Goal: Task Accomplishment & Management: Complete application form

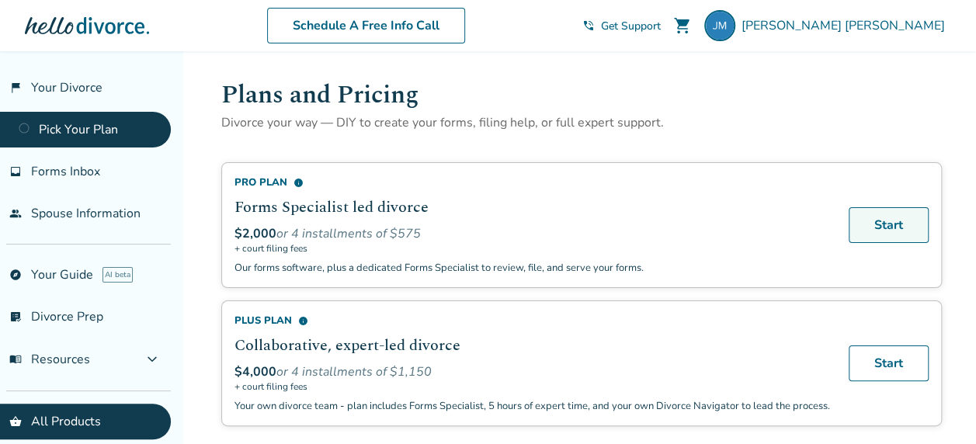
click at [890, 227] on link "Start" at bounding box center [888, 225] width 80 height 36
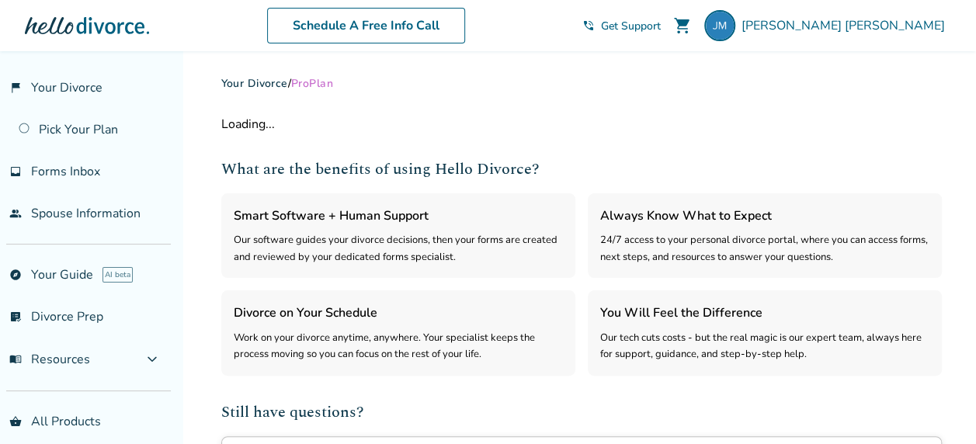
select select "***"
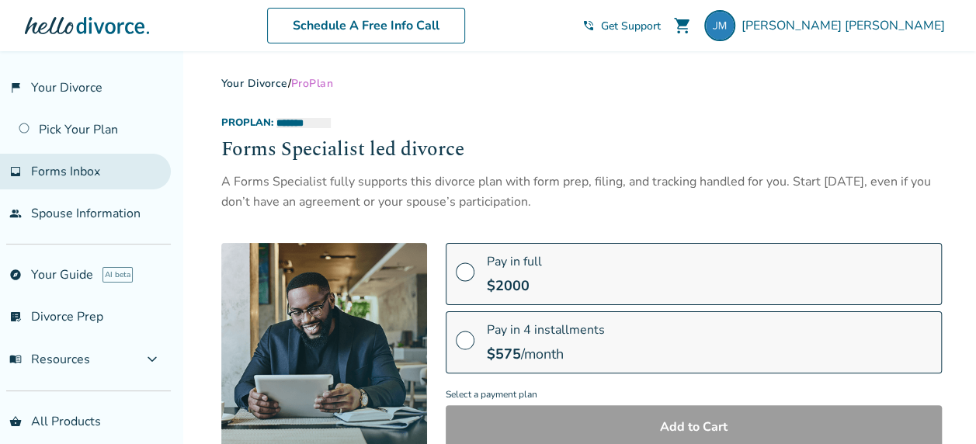
click at [45, 165] on span "Forms Inbox" at bounding box center [65, 171] width 69 height 17
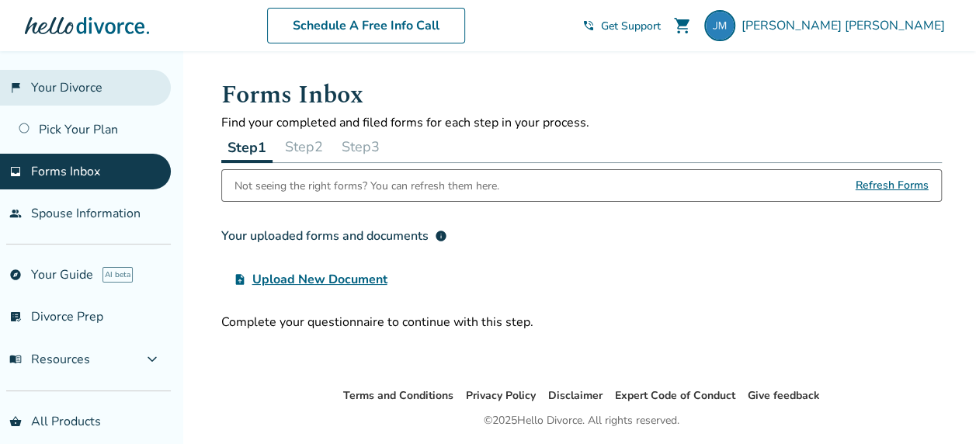
click at [83, 85] on link "flag_2 Your Divorce" at bounding box center [85, 88] width 171 height 36
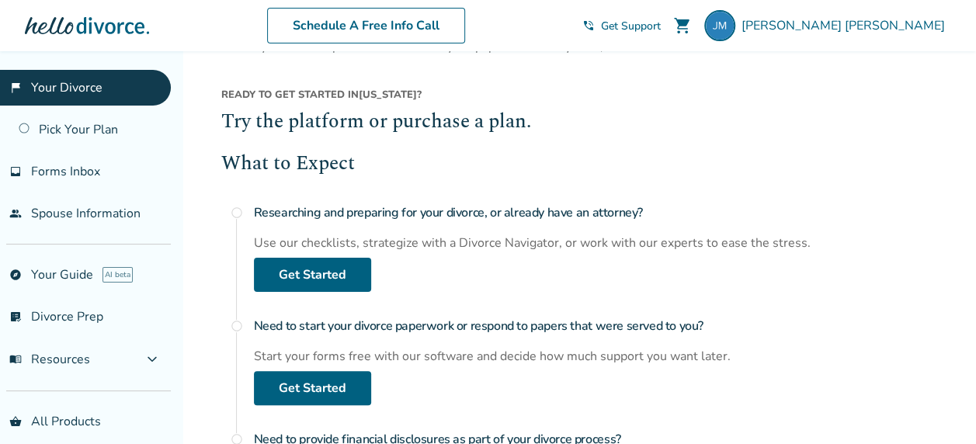
scroll to position [155, 0]
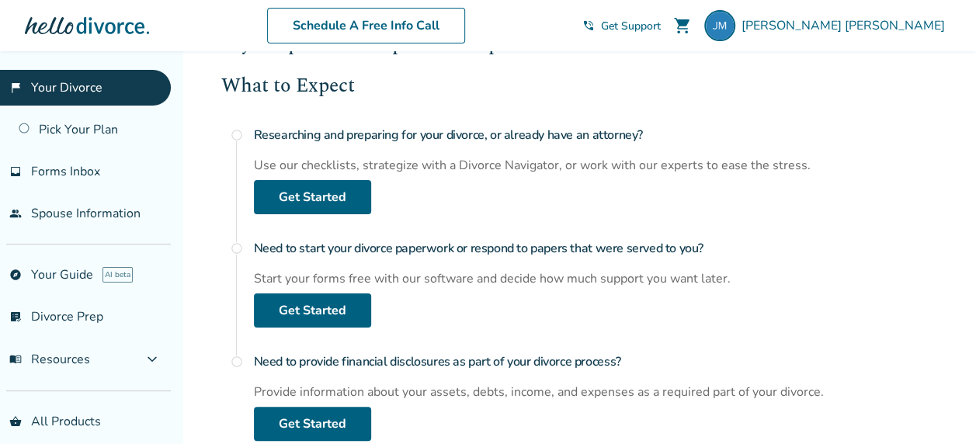
click at [433, 190] on div "Researching and preparing for your divorce, or already have an attorney? Use ou…" at bounding box center [598, 167] width 688 height 95
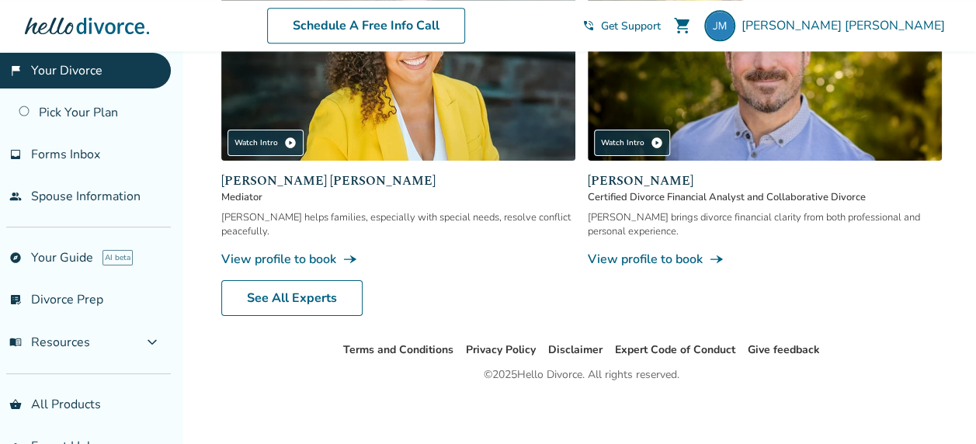
scroll to position [0, 0]
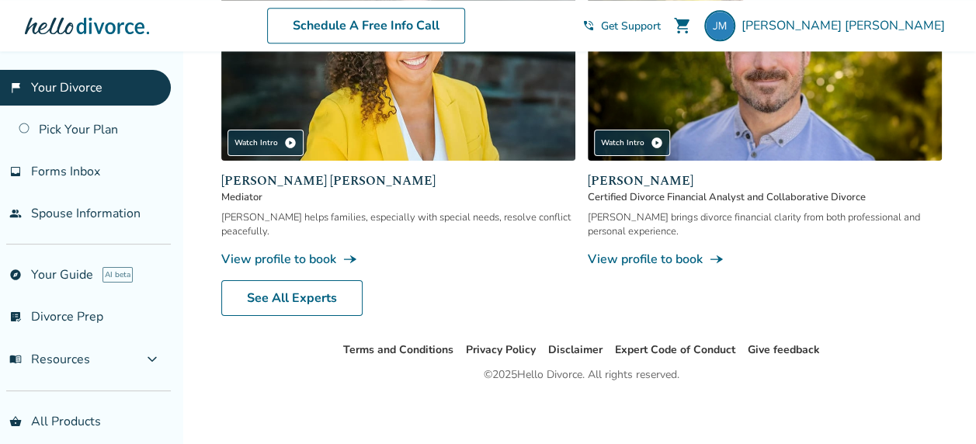
click at [67, 85] on link "flag_2 Your Divorce" at bounding box center [85, 88] width 171 height 36
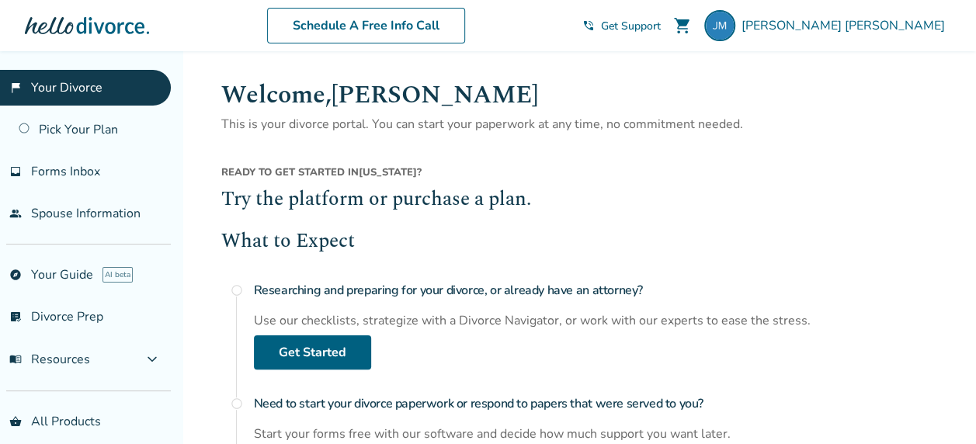
click at [67, 85] on link "flag_2 Your Divorce" at bounding box center [85, 88] width 171 height 36
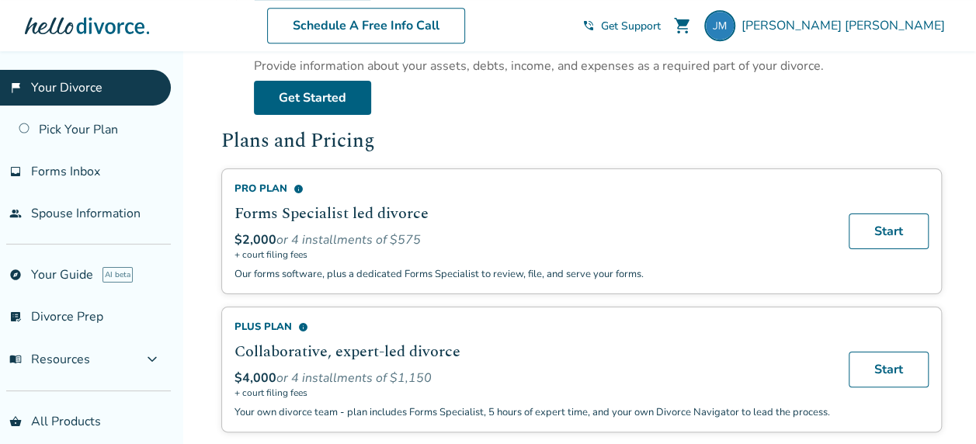
scroll to position [233, 0]
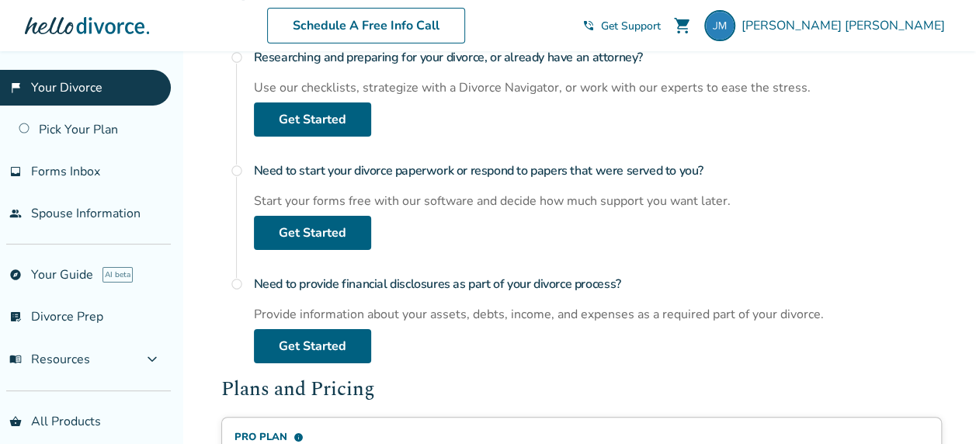
click at [482, 365] on div "Ready to get started in Massachusetts ? Try the platform or purchase a plan. Wh…" at bounding box center [581, 306] width 720 height 748
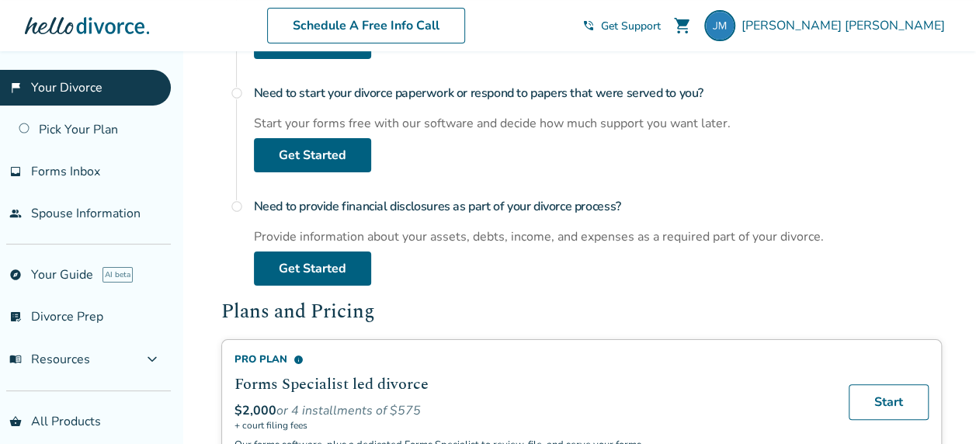
scroll to position [0, 0]
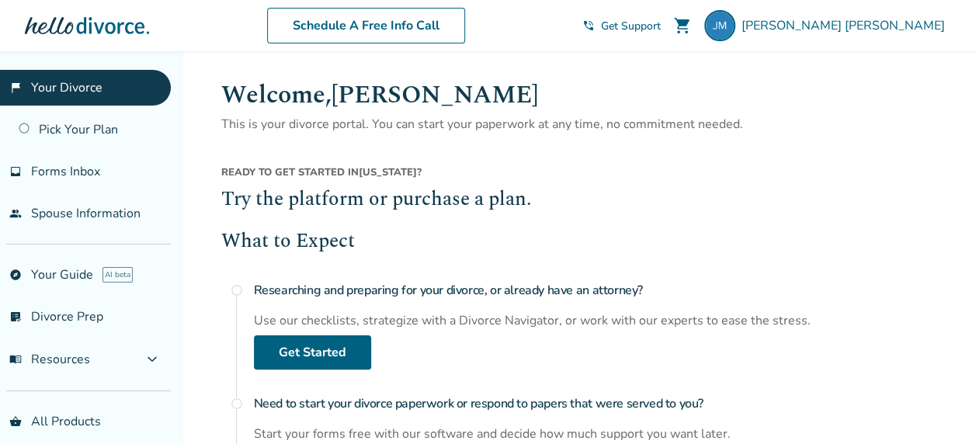
click at [569, 263] on div "What to Expect radio_button_unchecked Researching and preparing for your divorc…" at bounding box center [581, 411] width 720 height 369
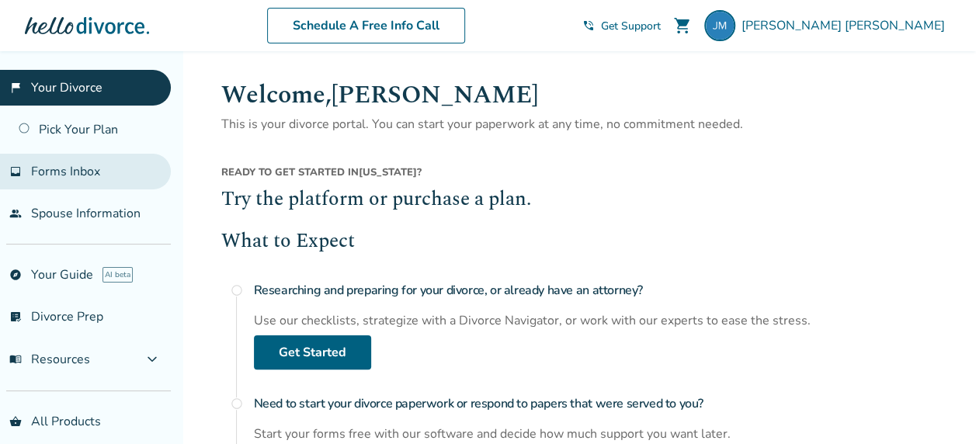
click at [56, 178] on span "Forms Inbox" at bounding box center [65, 171] width 69 height 17
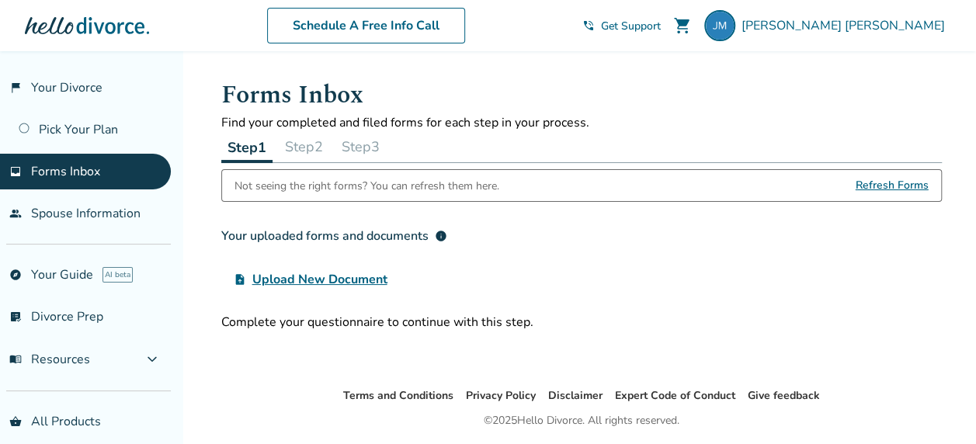
click at [311, 142] on button "Step 2" at bounding box center [304, 146] width 50 height 31
click at [366, 140] on button "Step 3" at bounding box center [360, 146] width 50 height 31
click at [253, 147] on button "Step 1" at bounding box center [246, 146] width 50 height 31
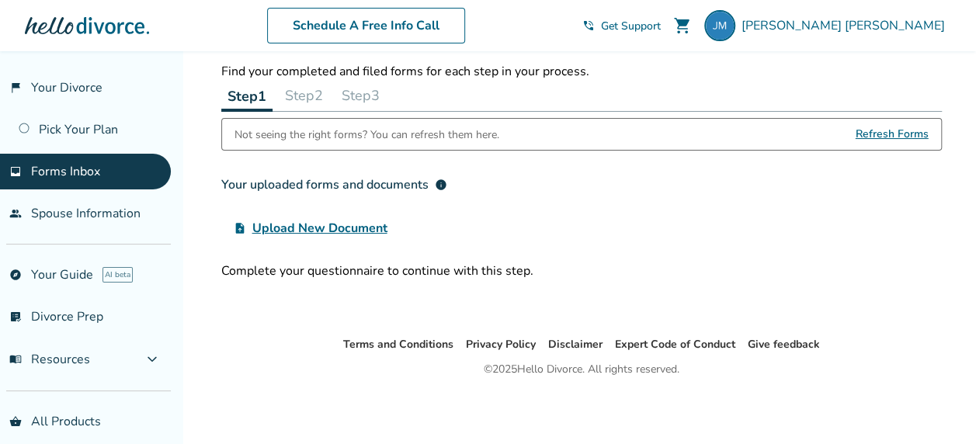
click at [454, 276] on div "Complete your questionnaire to continue with this step." at bounding box center [581, 270] width 720 height 17
click at [526, 220] on div "upload_file Upload New Document" at bounding box center [581, 228] width 720 height 31
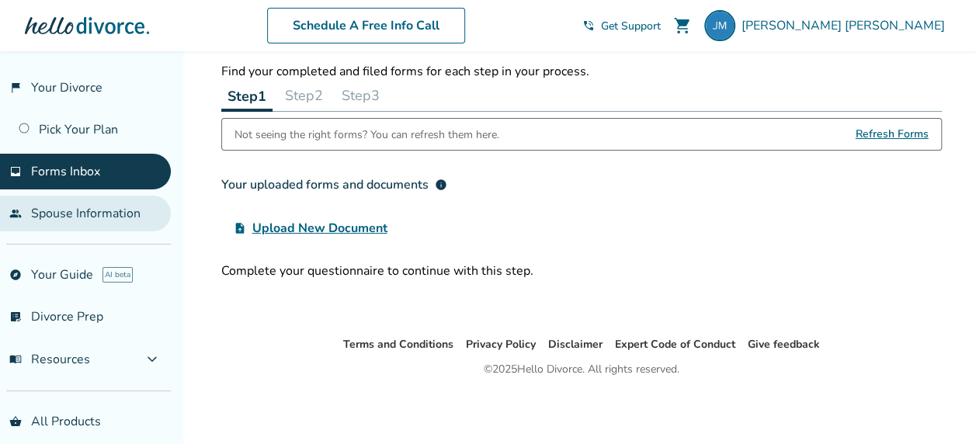
click at [98, 215] on link "people Spouse Information" at bounding box center [85, 214] width 171 height 36
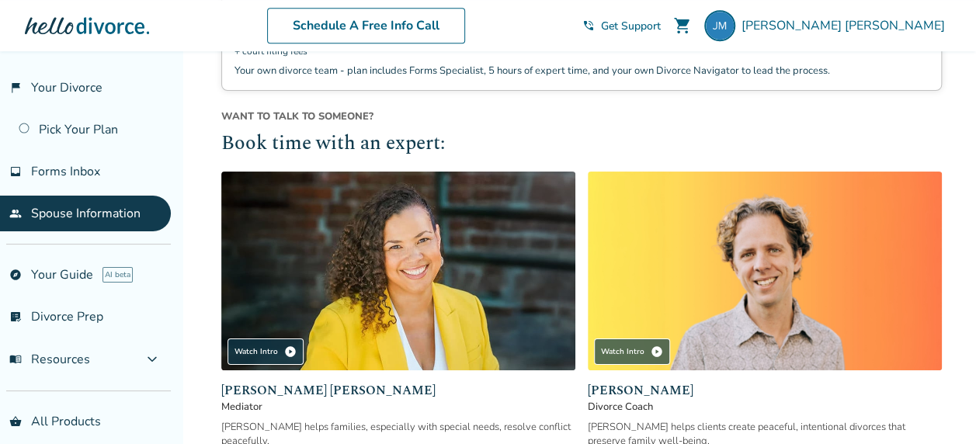
scroll to position [189, 0]
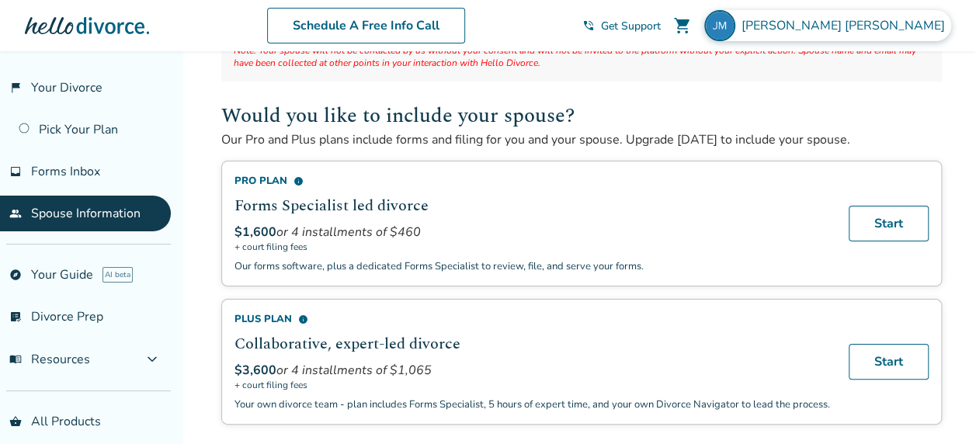
click at [735, 23] on img at bounding box center [719, 25] width 31 height 31
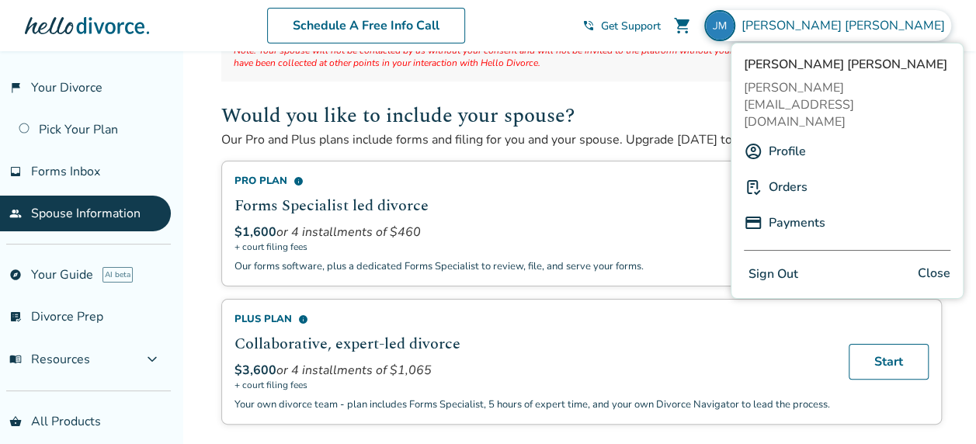
click at [778, 263] on button "Sign Out" at bounding box center [773, 274] width 59 height 23
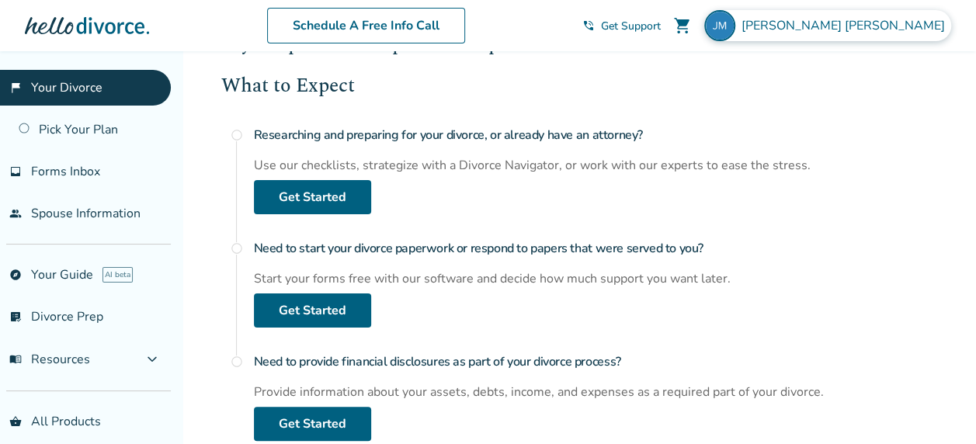
click at [912, 26] on span "Justin McIntyre" at bounding box center [846, 25] width 210 height 17
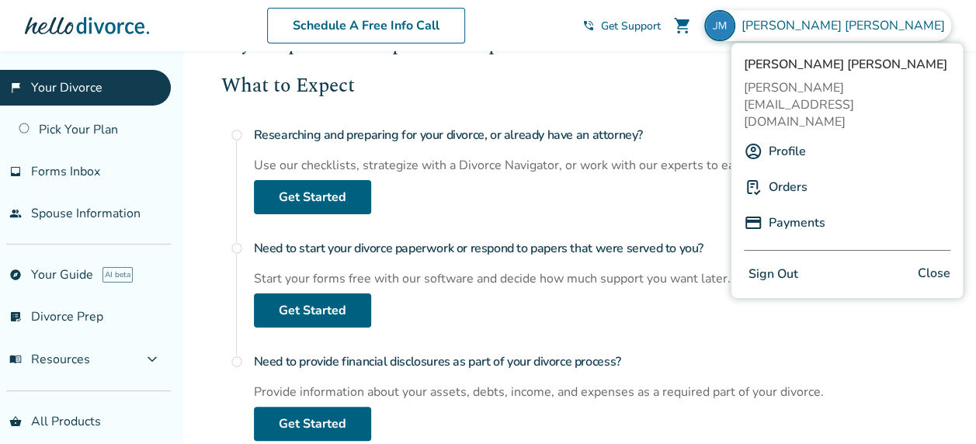
click at [778, 263] on button "Sign Out" at bounding box center [773, 274] width 59 height 23
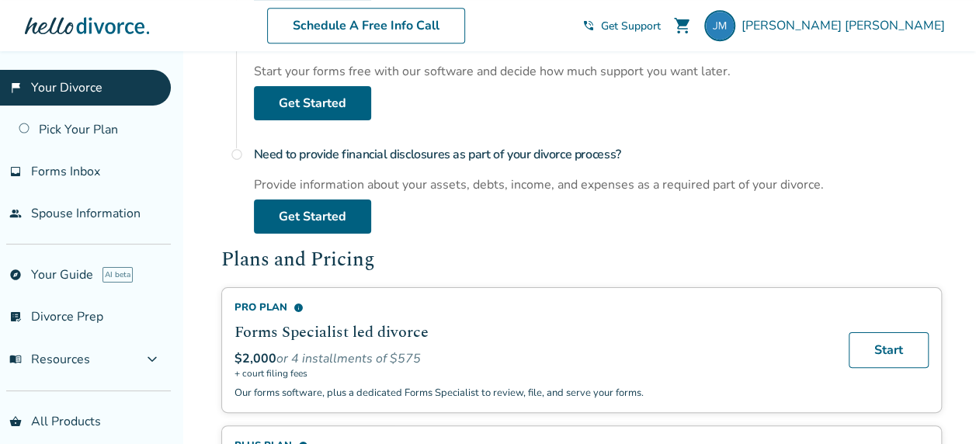
scroll to position [310, 0]
